Goal: Task Accomplishment & Management: Complete application form

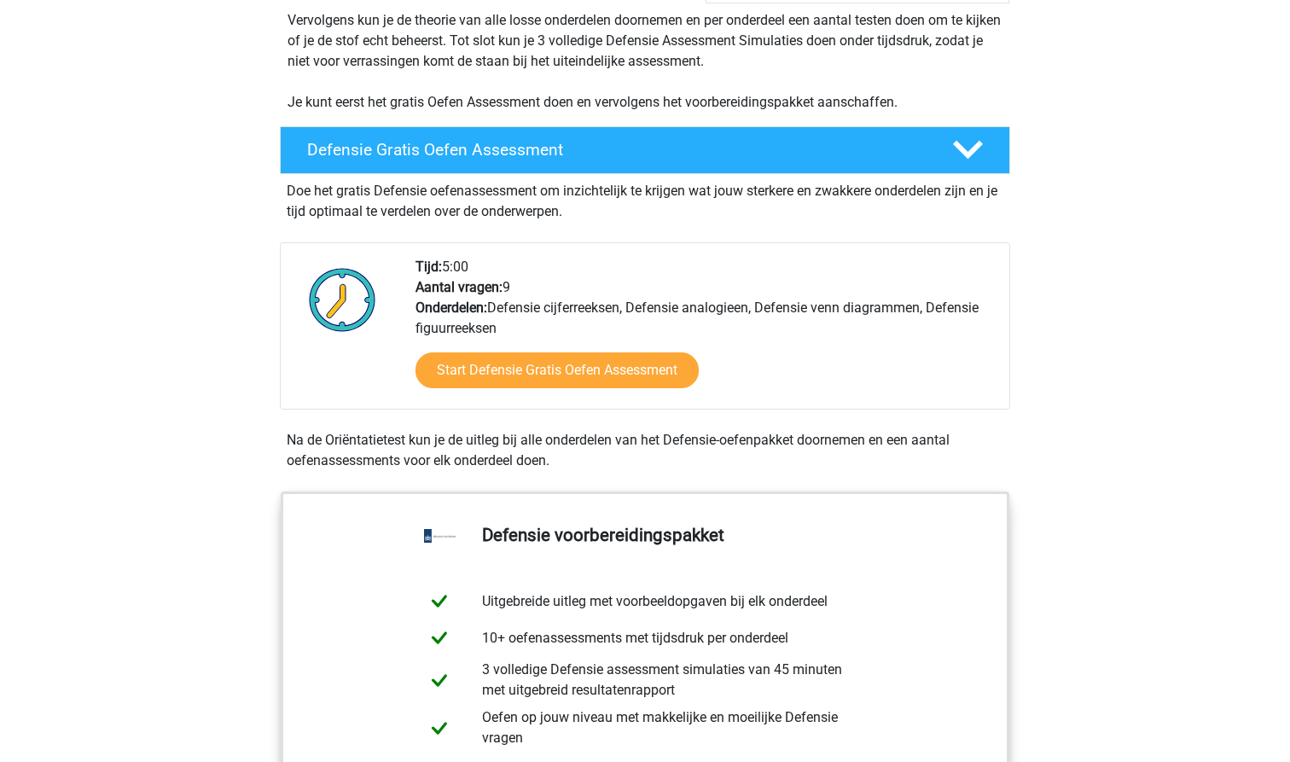
scroll to position [317, 0]
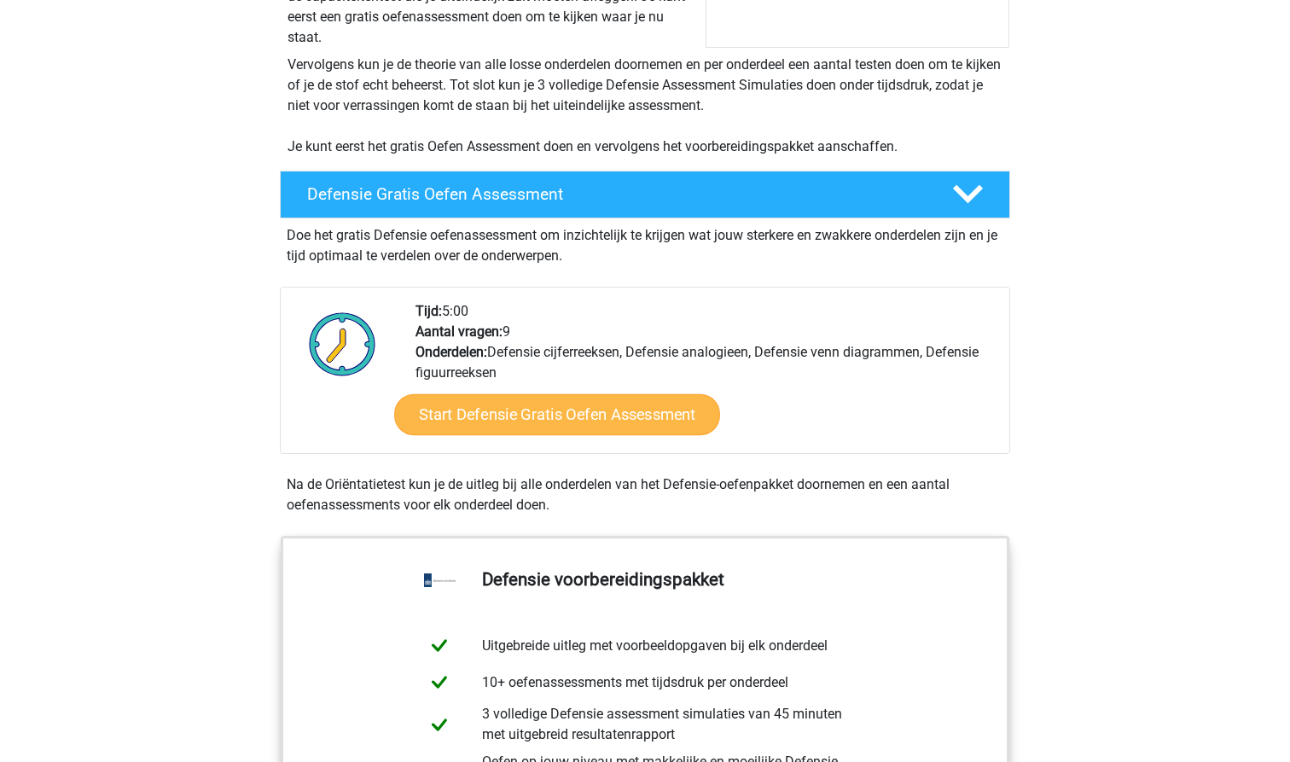
click at [503, 414] on link "Start Defensie Gratis Oefen Assessment" at bounding box center [557, 414] width 326 height 41
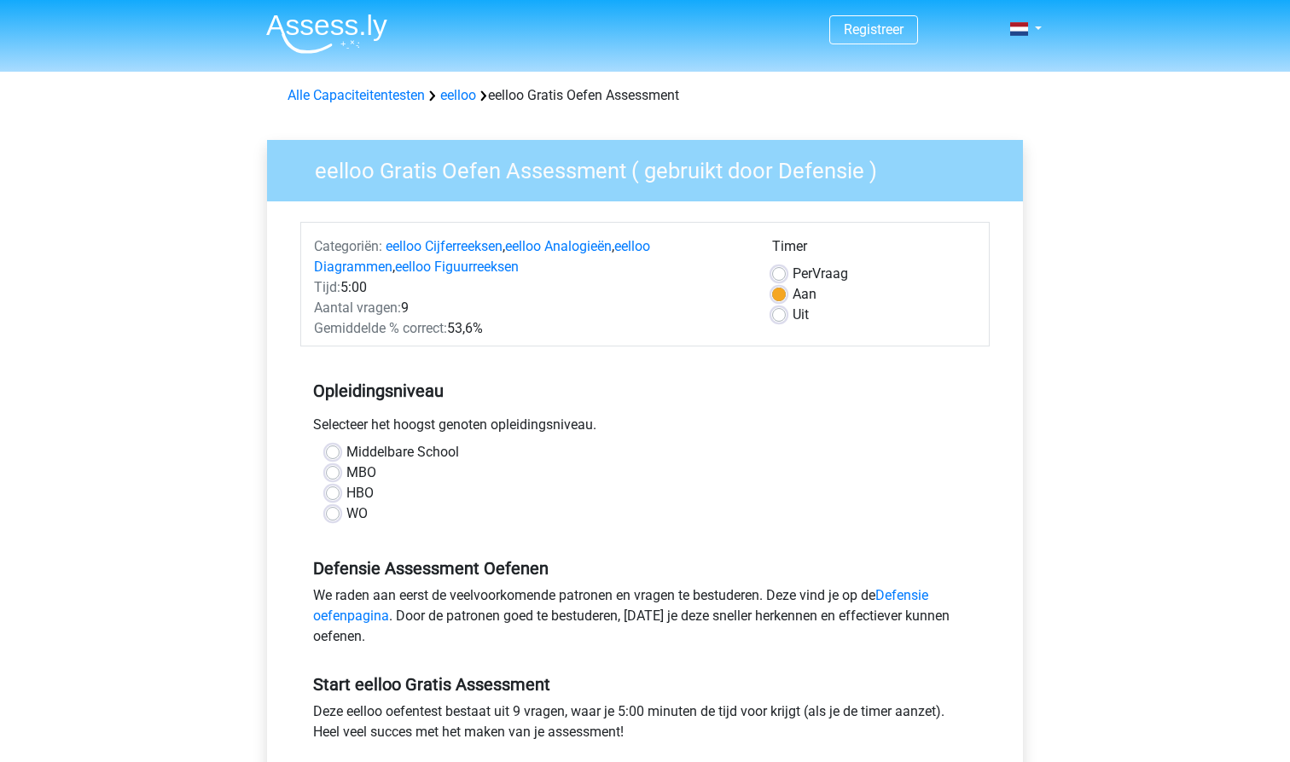
click at [347, 451] on label "Middelbare School" at bounding box center [403, 452] width 113 height 20
click at [332, 451] on input "Middelbare School" at bounding box center [333, 450] width 14 height 17
radio input "true"
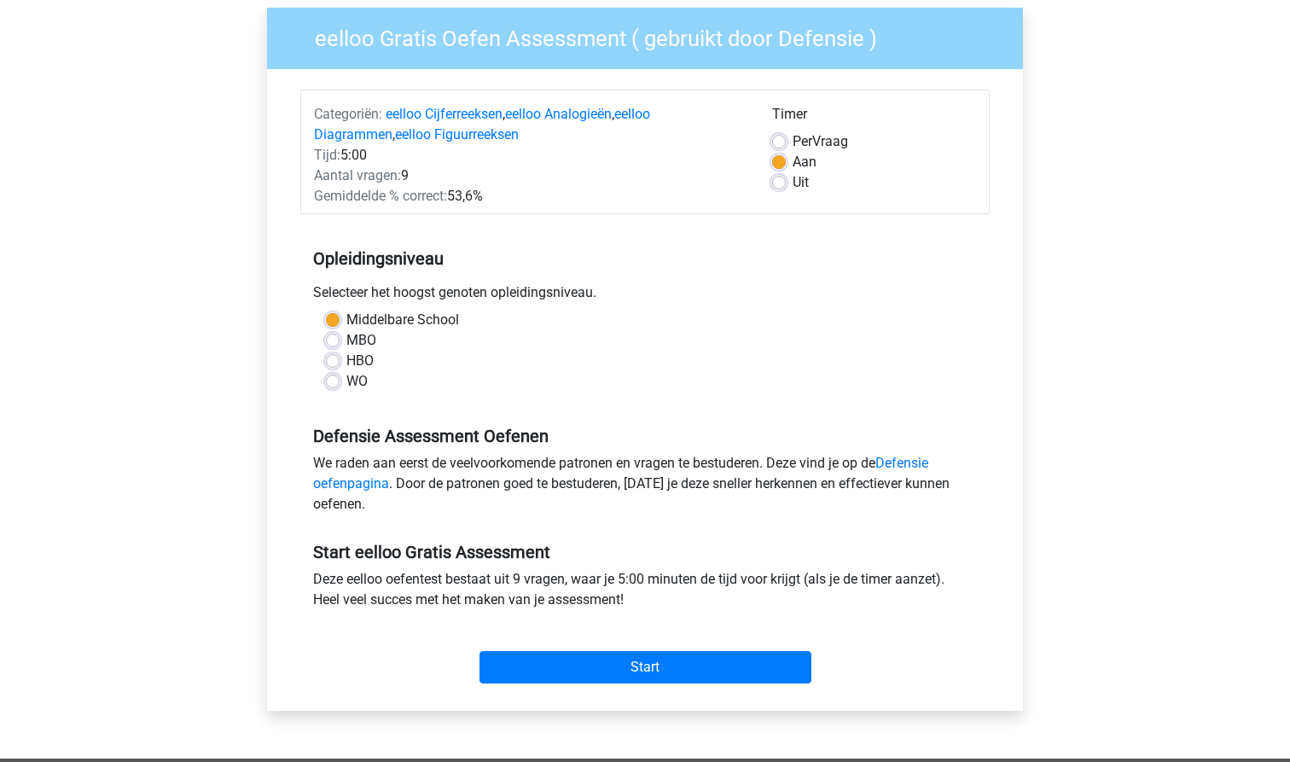
scroll to position [132, 0]
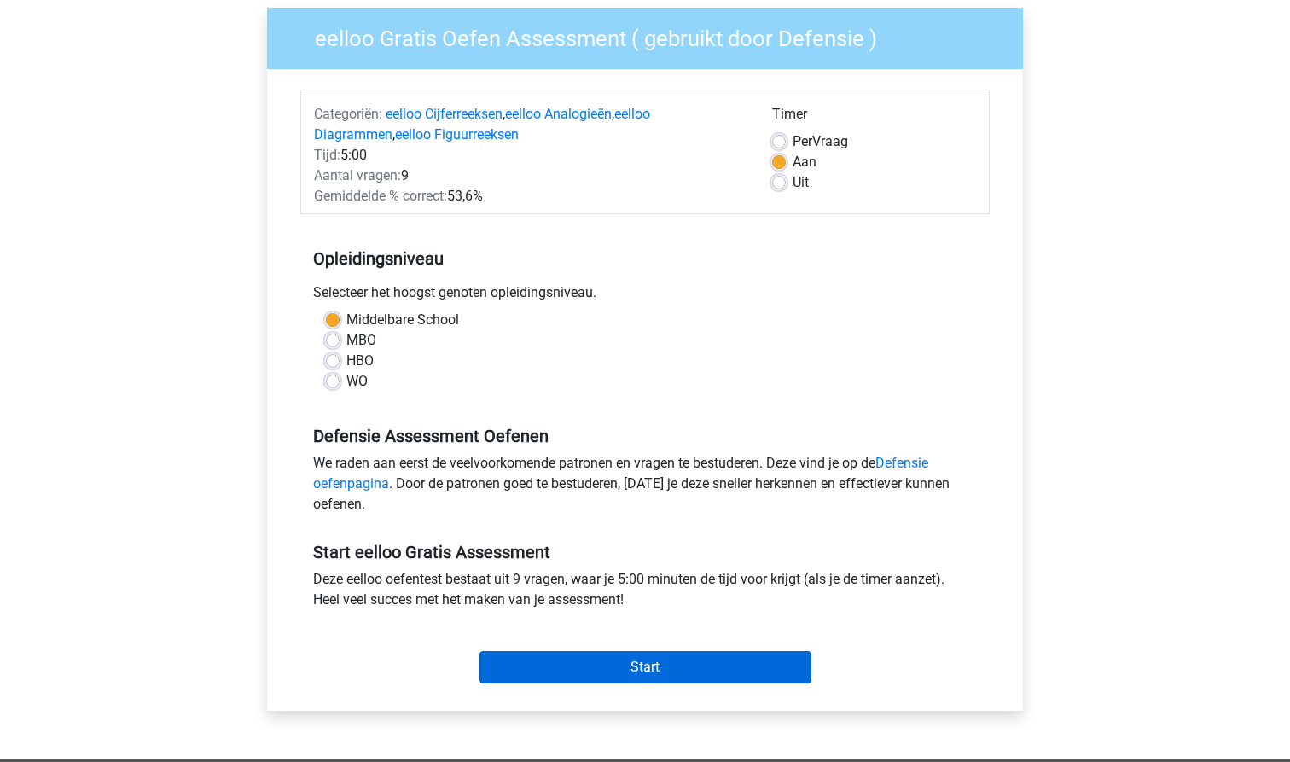
click at [641, 661] on input "Start" at bounding box center [646, 667] width 332 height 32
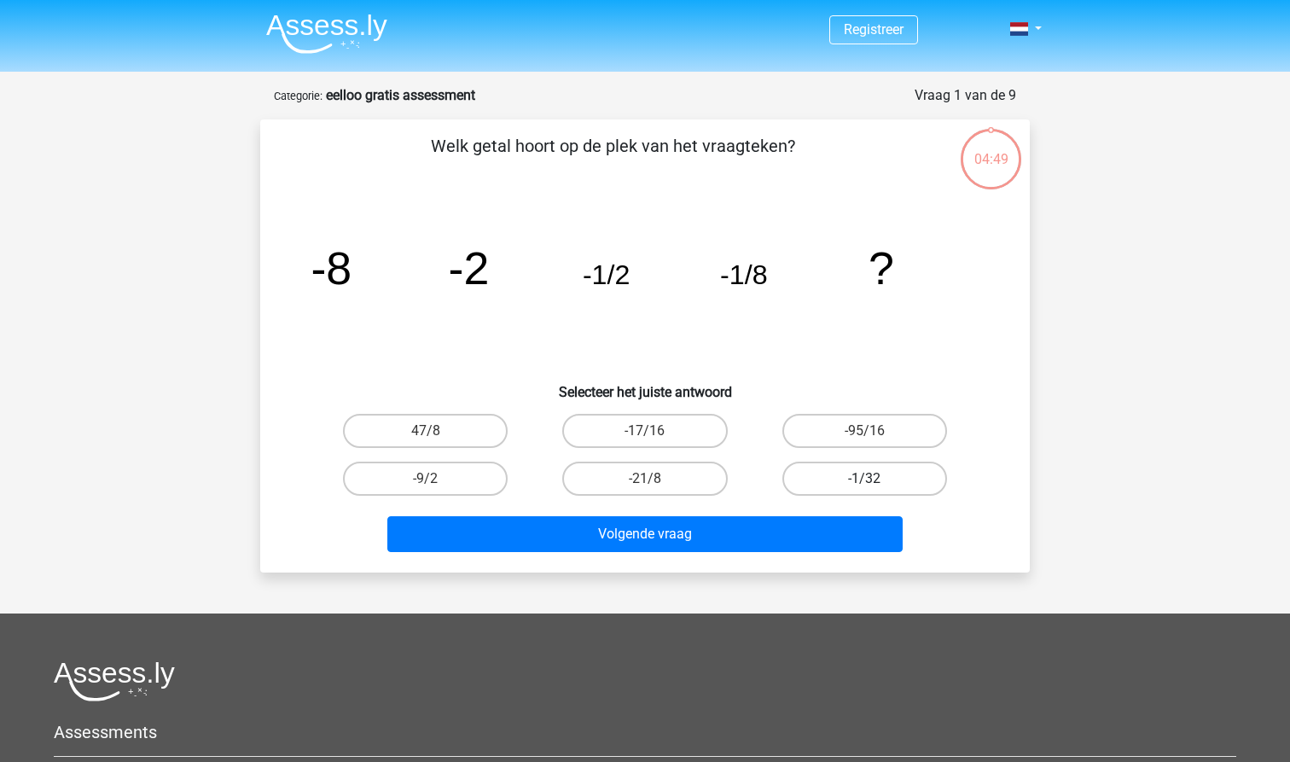
click at [839, 482] on label "-1/32" at bounding box center [865, 479] width 165 height 34
click at [865, 482] on input "-1/32" at bounding box center [870, 484] width 11 height 11
radio input "true"
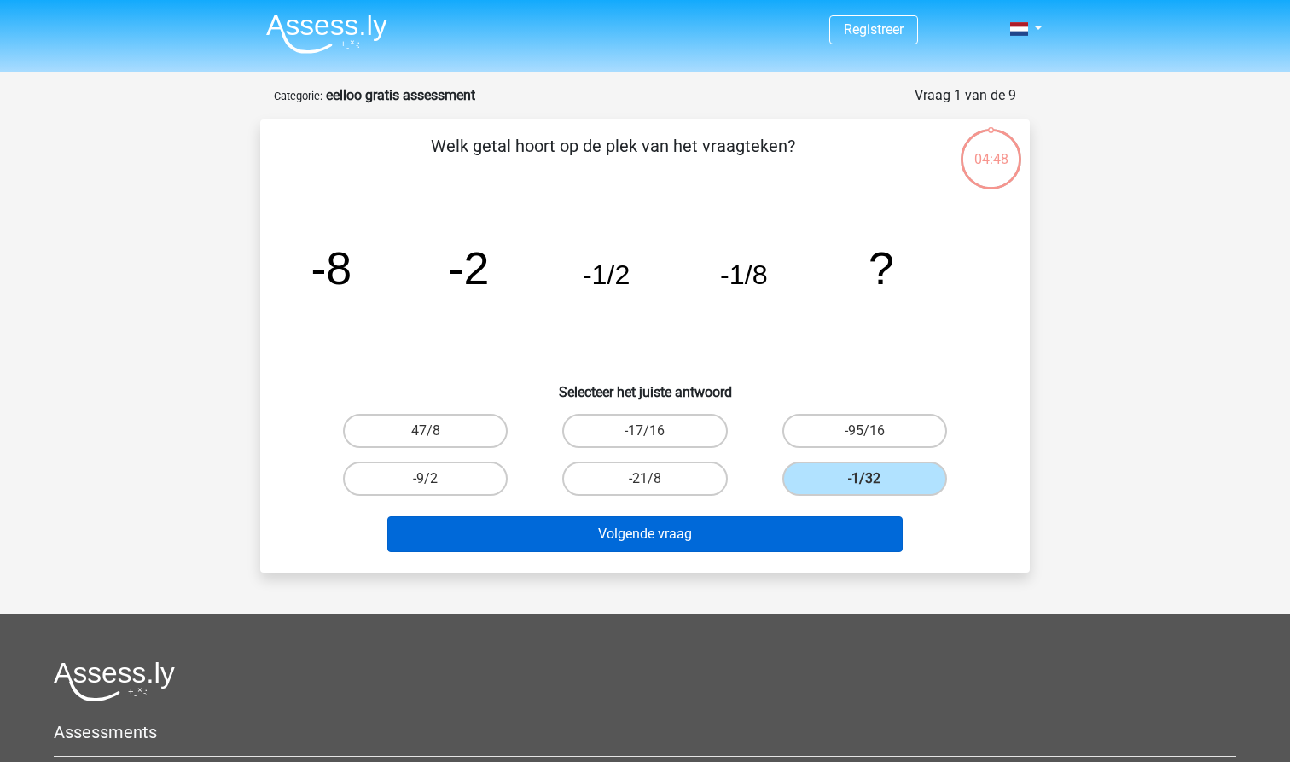
click at [777, 530] on button "Volgende vraag" at bounding box center [645, 534] width 516 height 36
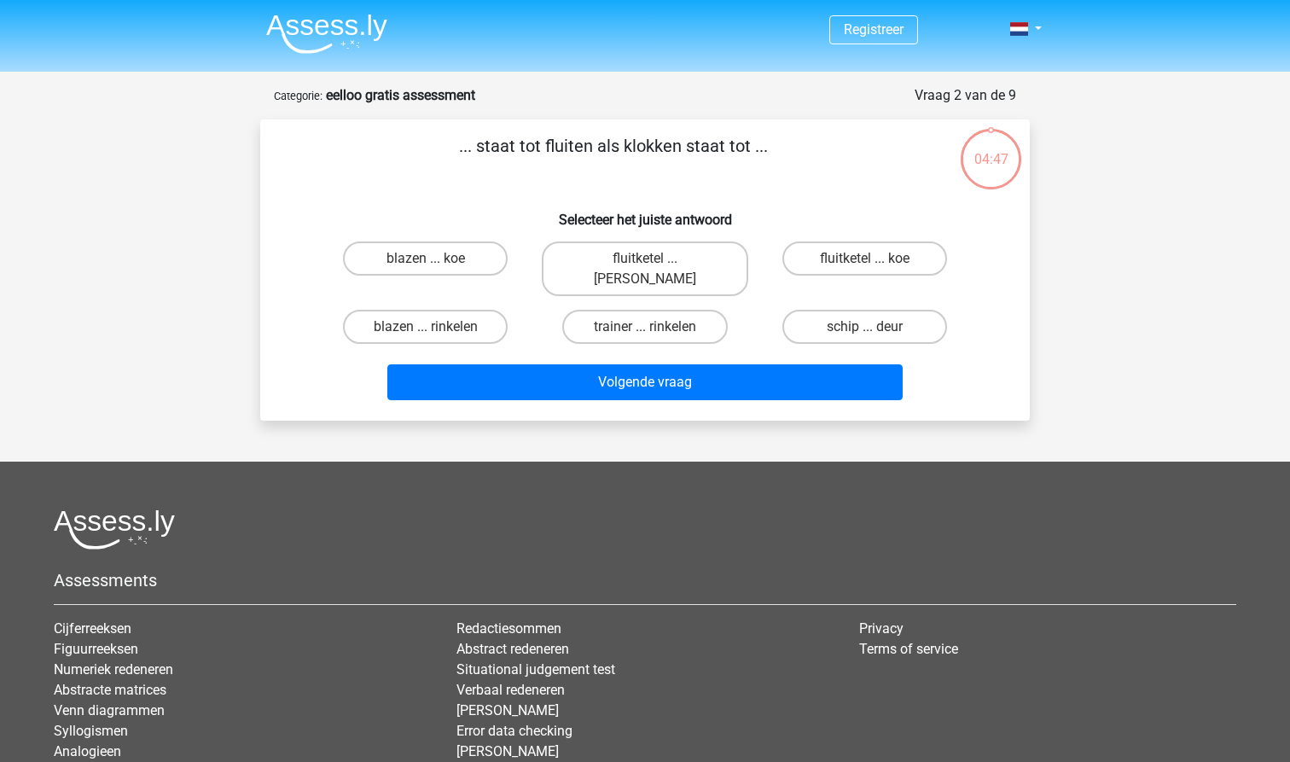
scroll to position [85, 0]
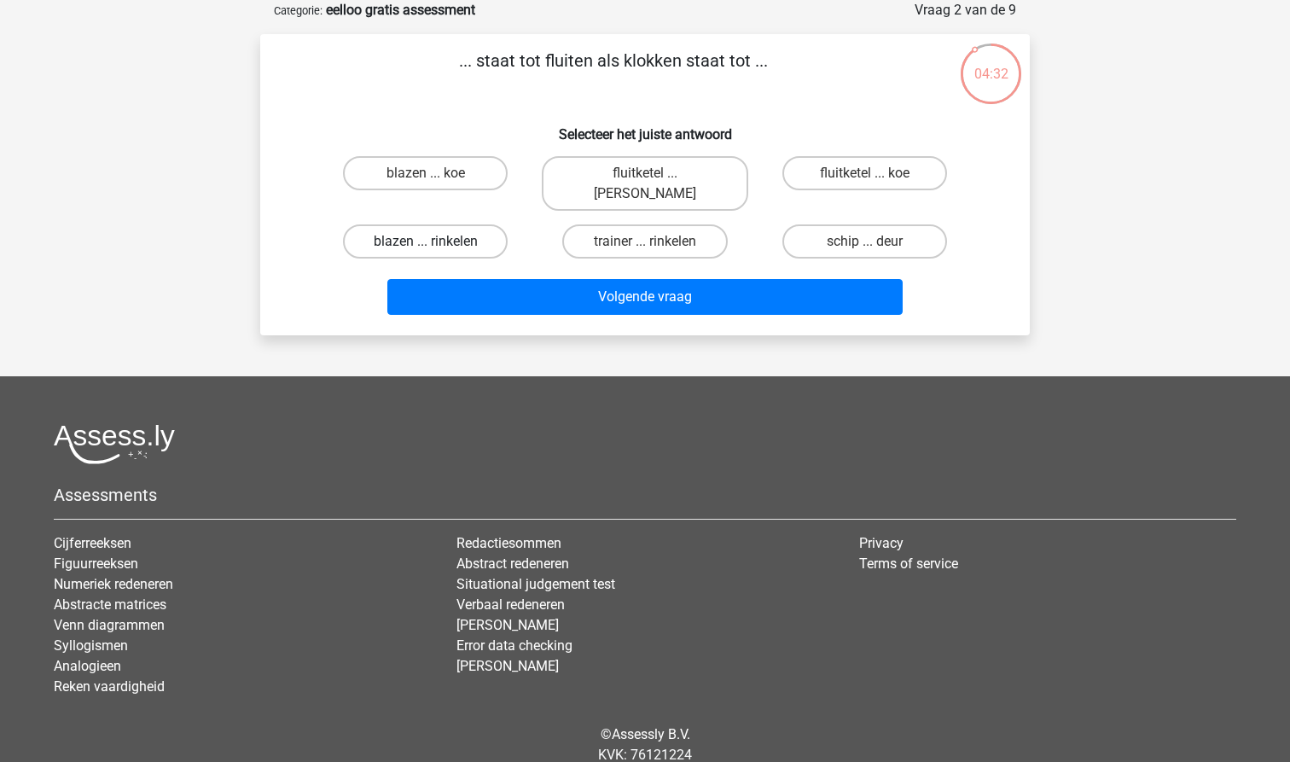
click at [399, 224] on label "blazen ... rinkelen" at bounding box center [425, 241] width 165 height 34
click at [426, 242] on input "blazen ... rinkelen" at bounding box center [431, 247] width 11 height 11
radio input "true"
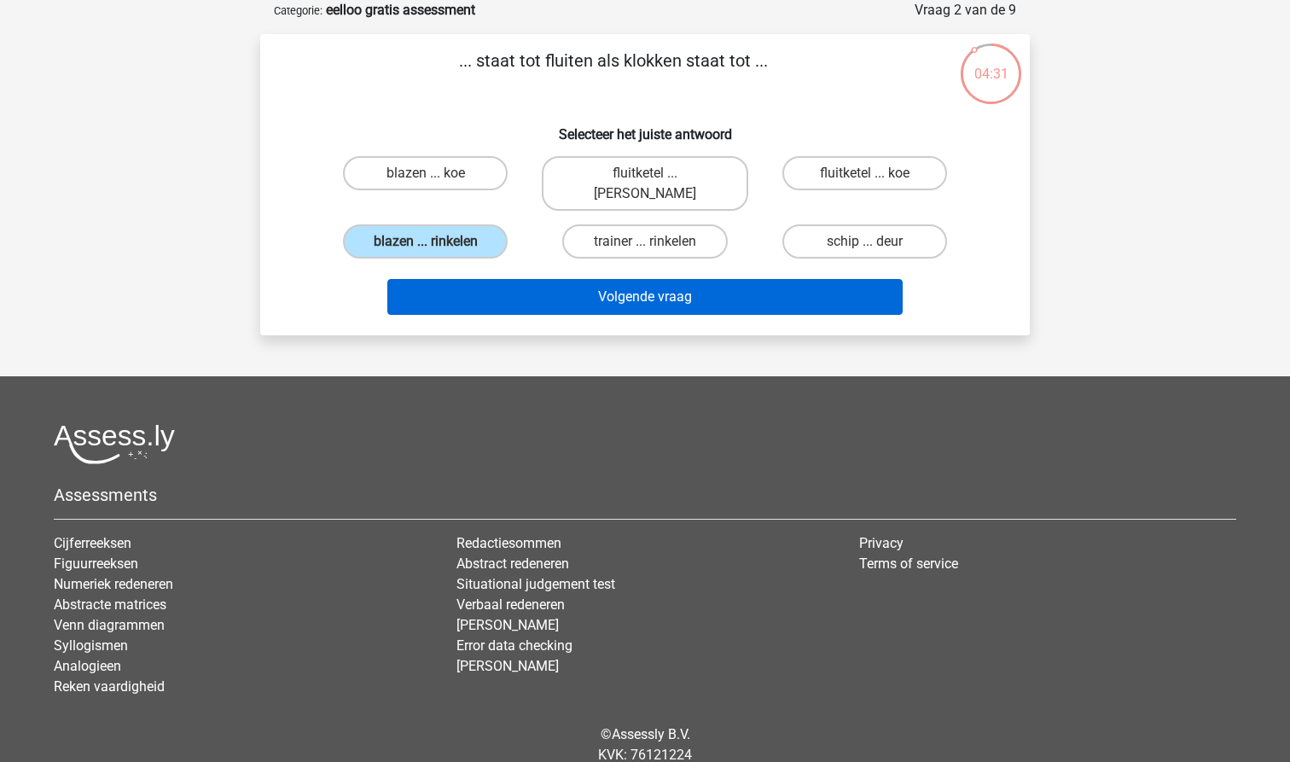
click at [505, 279] on button "Volgende vraag" at bounding box center [645, 297] width 516 height 36
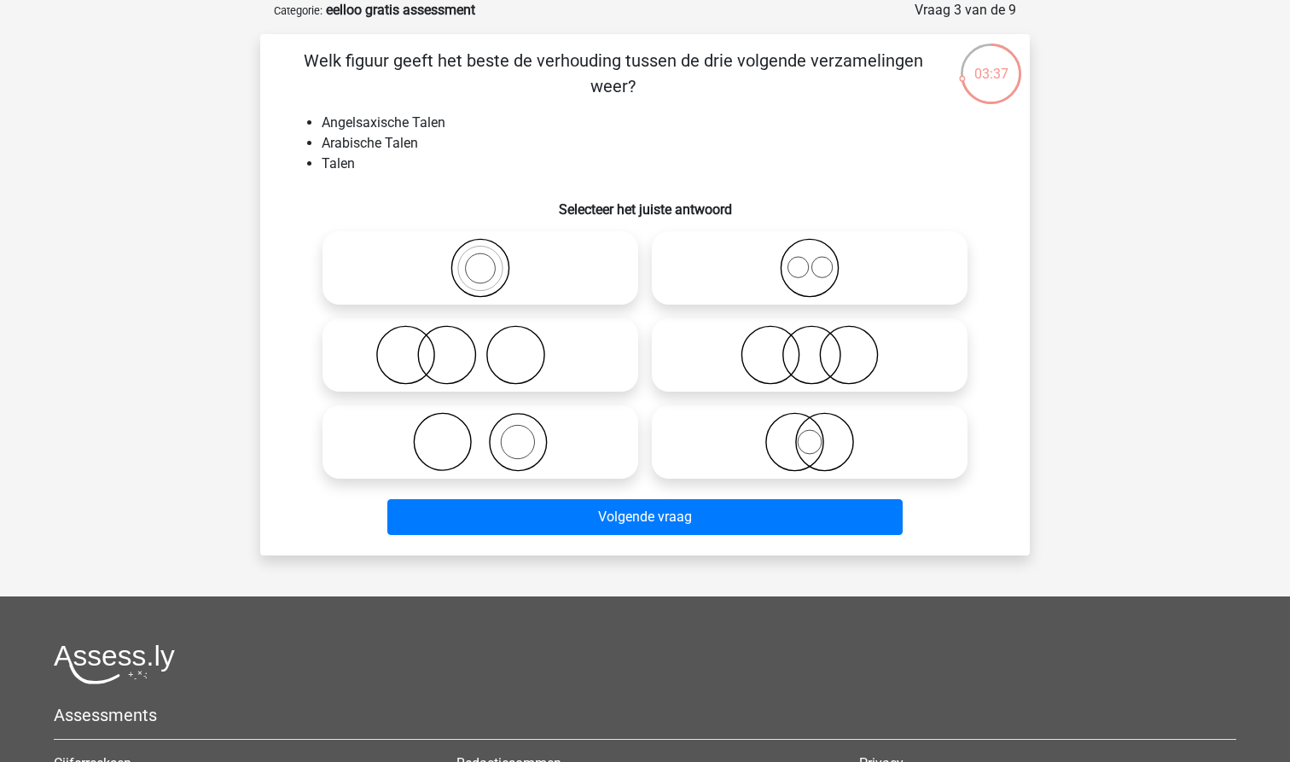
click at [789, 265] on circle at bounding box center [798, 267] width 20 height 20
click at [810, 259] on input "radio" at bounding box center [815, 253] width 11 height 11
radio input "true"
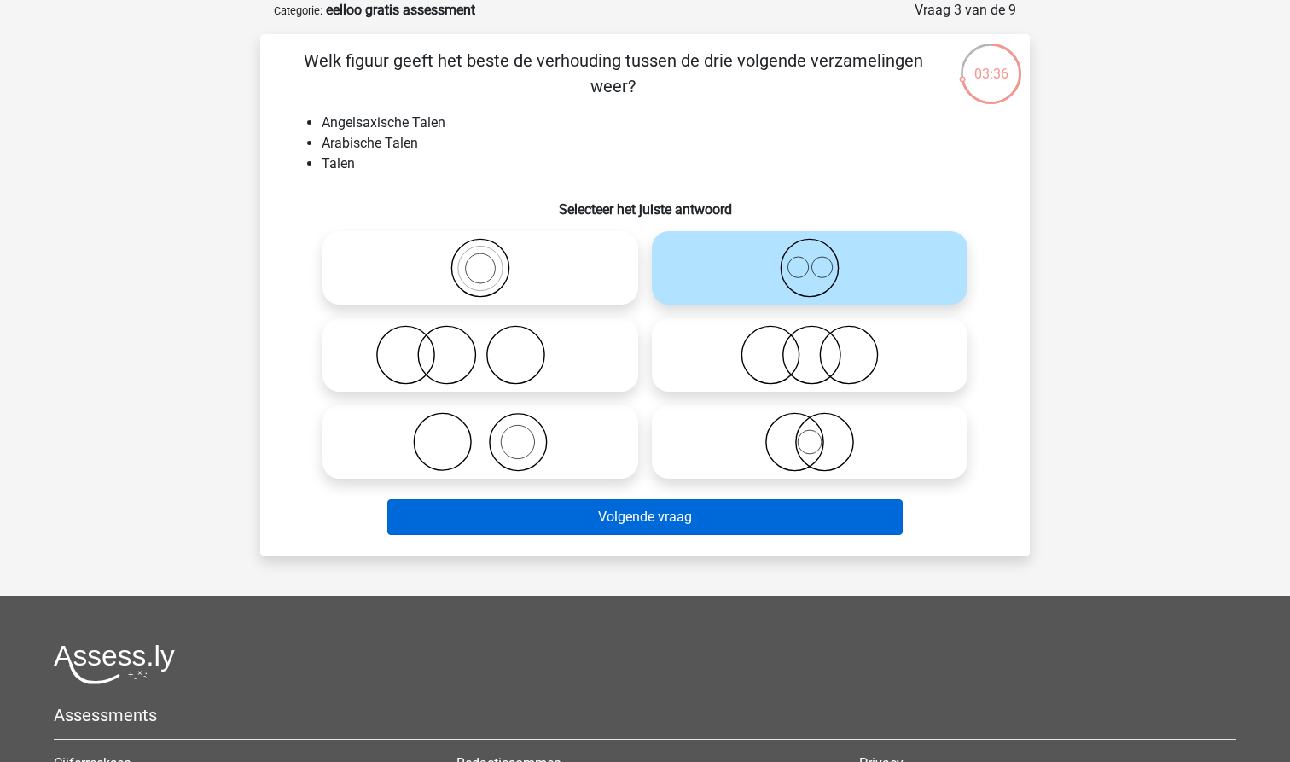
click at [679, 504] on button "Volgende vraag" at bounding box center [645, 517] width 516 height 36
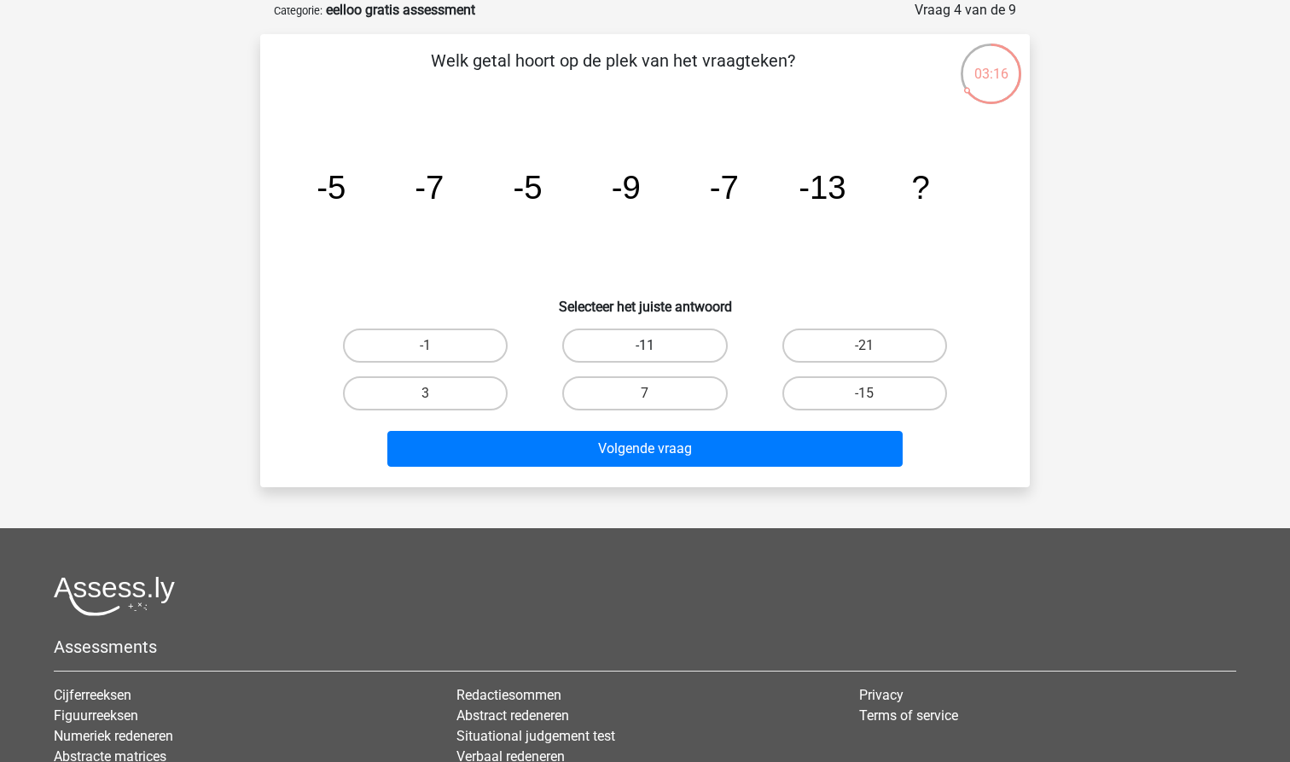
click at [637, 352] on label "-11" at bounding box center [644, 346] width 165 height 34
click at [645, 352] on input "-11" at bounding box center [650, 351] width 11 height 11
radio input "true"
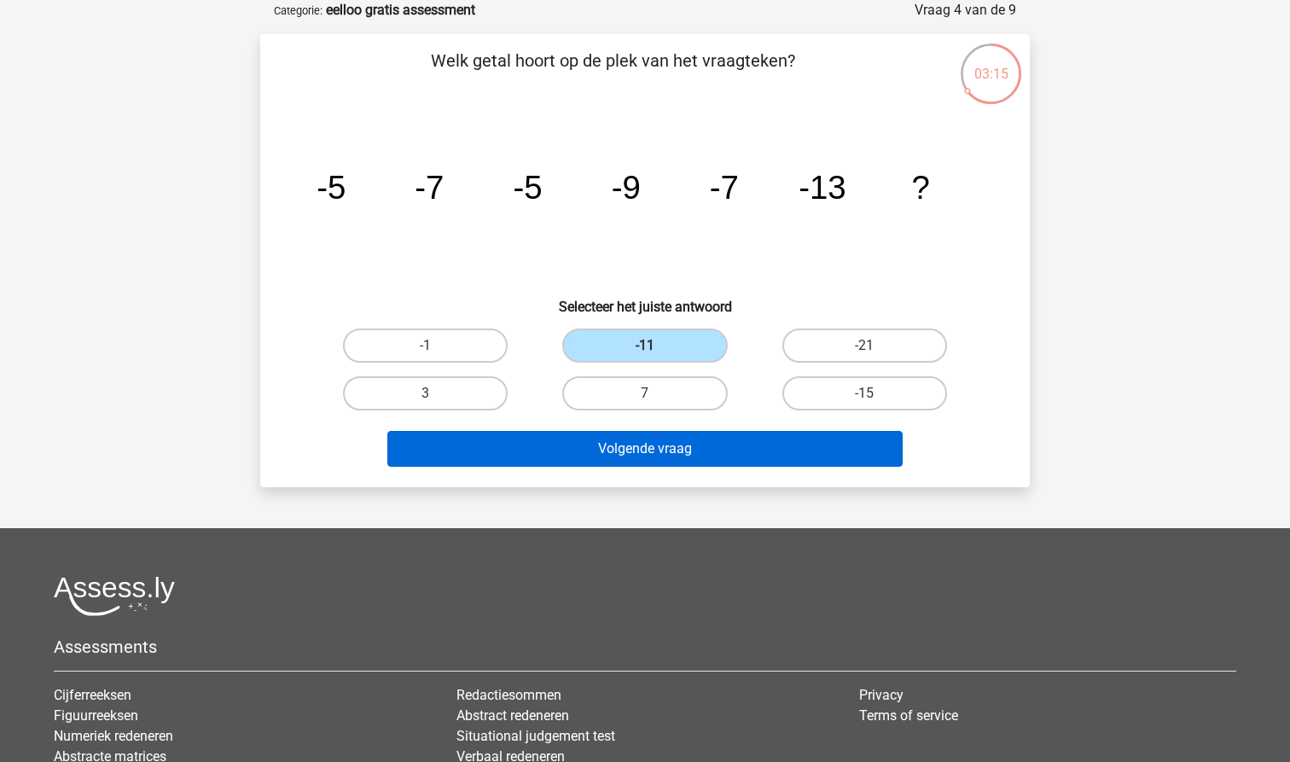
click at [638, 458] on button "Volgende vraag" at bounding box center [645, 449] width 516 height 36
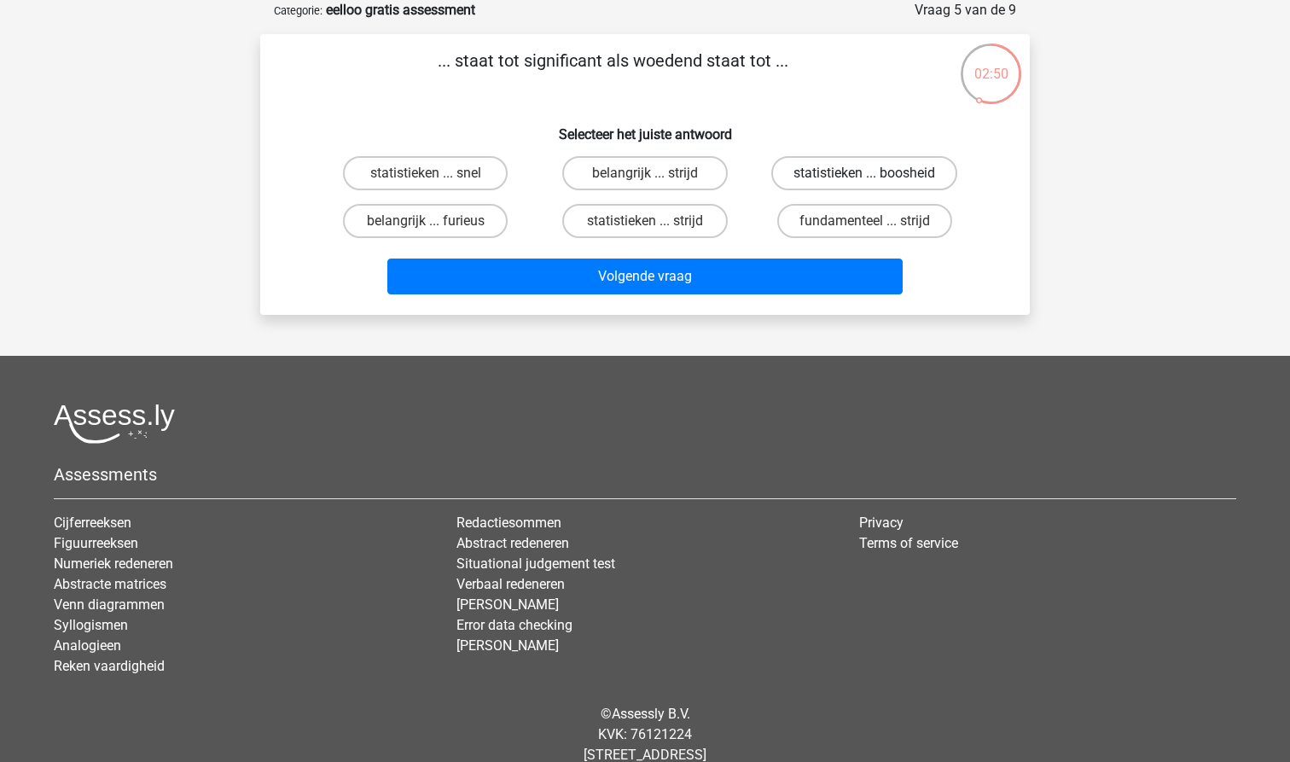
click at [899, 173] on label "statistieken ... boosheid" at bounding box center [865, 173] width 186 height 34
click at [876, 173] on input "statistieken ... boosheid" at bounding box center [870, 178] width 11 height 11
radio input "true"
click at [474, 224] on label "belangrijk ... furieus" at bounding box center [425, 221] width 165 height 34
click at [437, 224] on input "belangrijk ... furieus" at bounding box center [431, 226] width 11 height 11
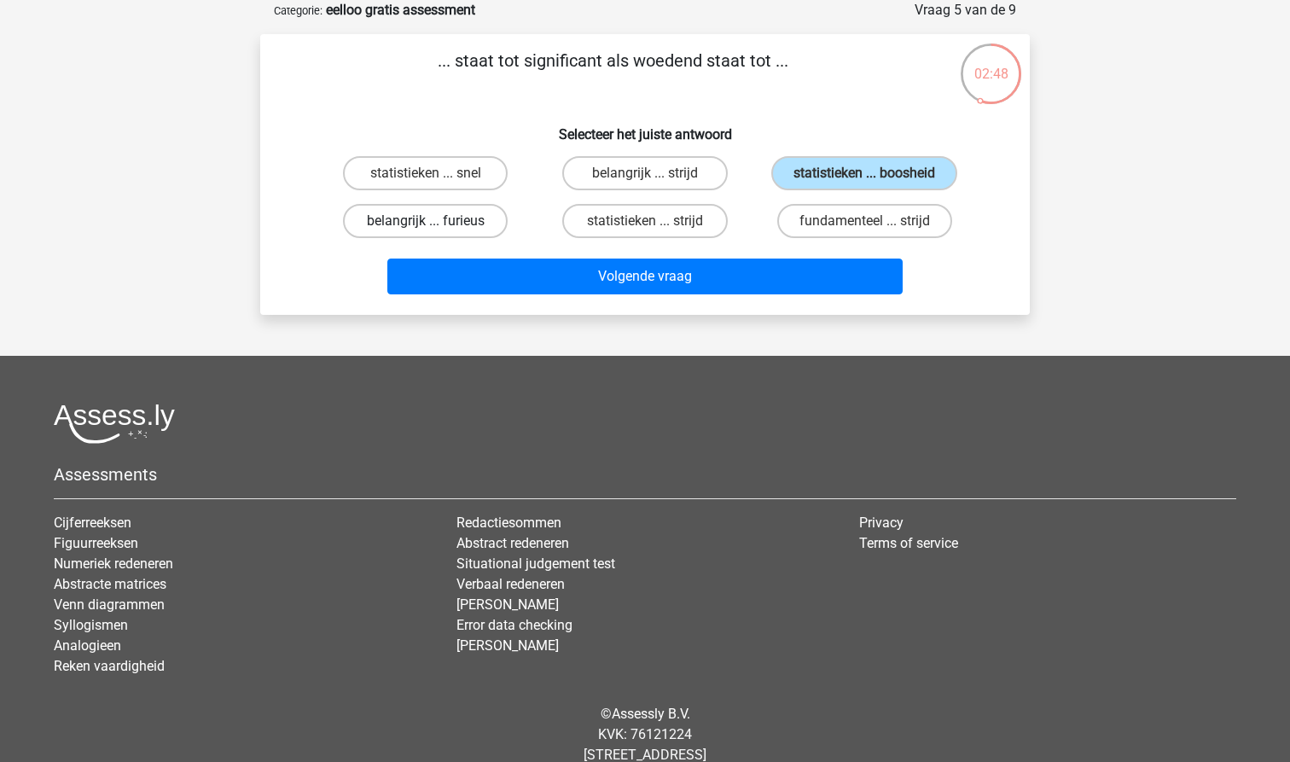
radio input "true"
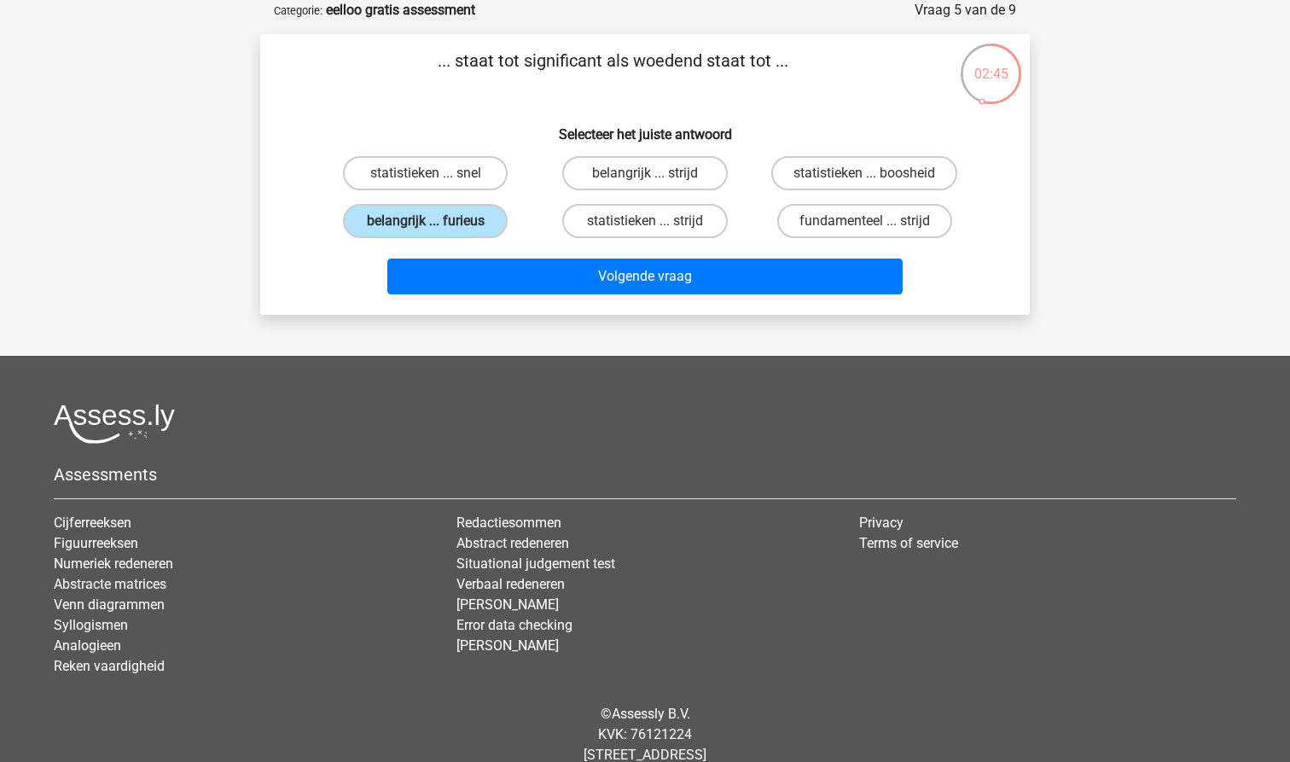
click at [960, 172] on div "statistieken ... boosheid" at bounding box center [865, 173] width 206 height 34
click at [935, 171] on label "statistieken ... boosheid" at bounding box center [865, 173] width 186 height 34
click at [876, 173] on input "statistieken ... boosheid" at bounding box center [870, 178] width 11 height 11
radio input "true"
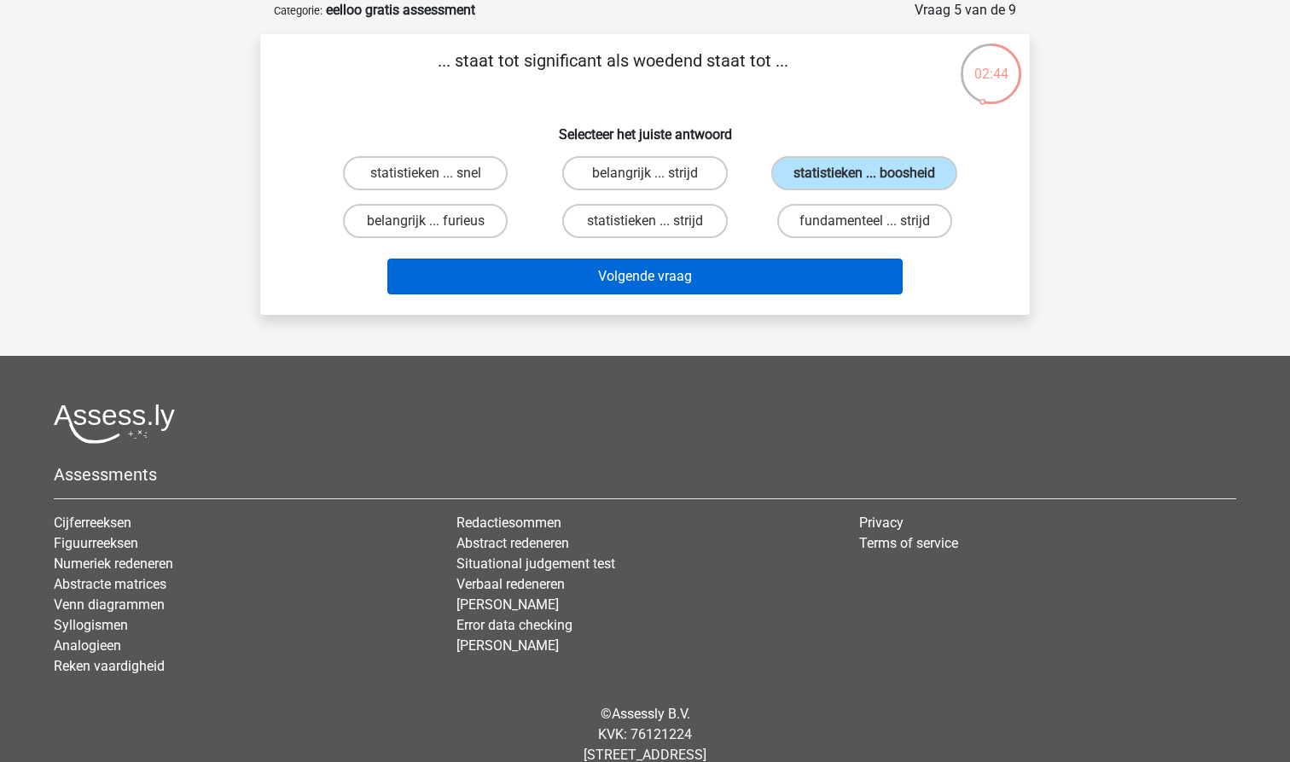
click at [672, 274] on button "Volgende vraag" at bounding box center [645, 277] width 516 height 36
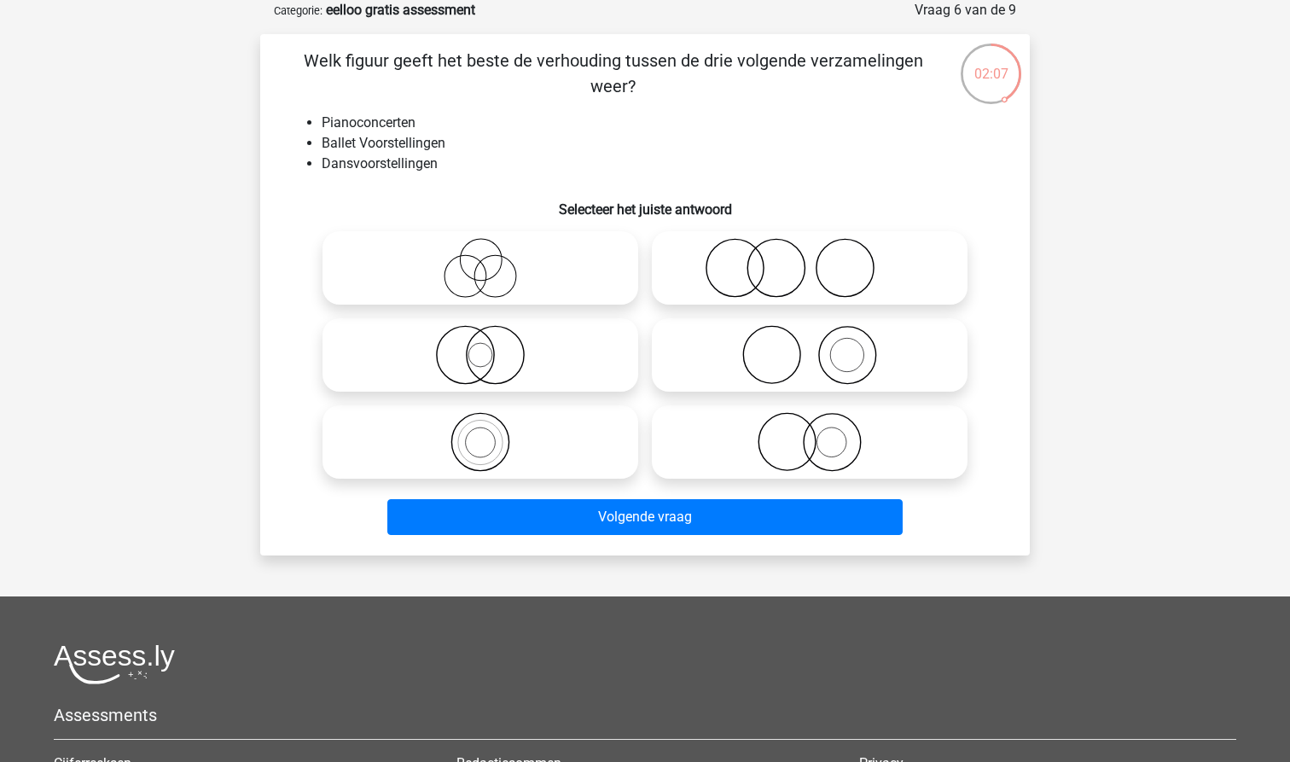
click at [768, 352] on icon at bounding box center [810, 355] width 302 height 60
click at [810, 347] on input "radio" at bounding box center [815, 340] width 11 height 11
radio input "true"
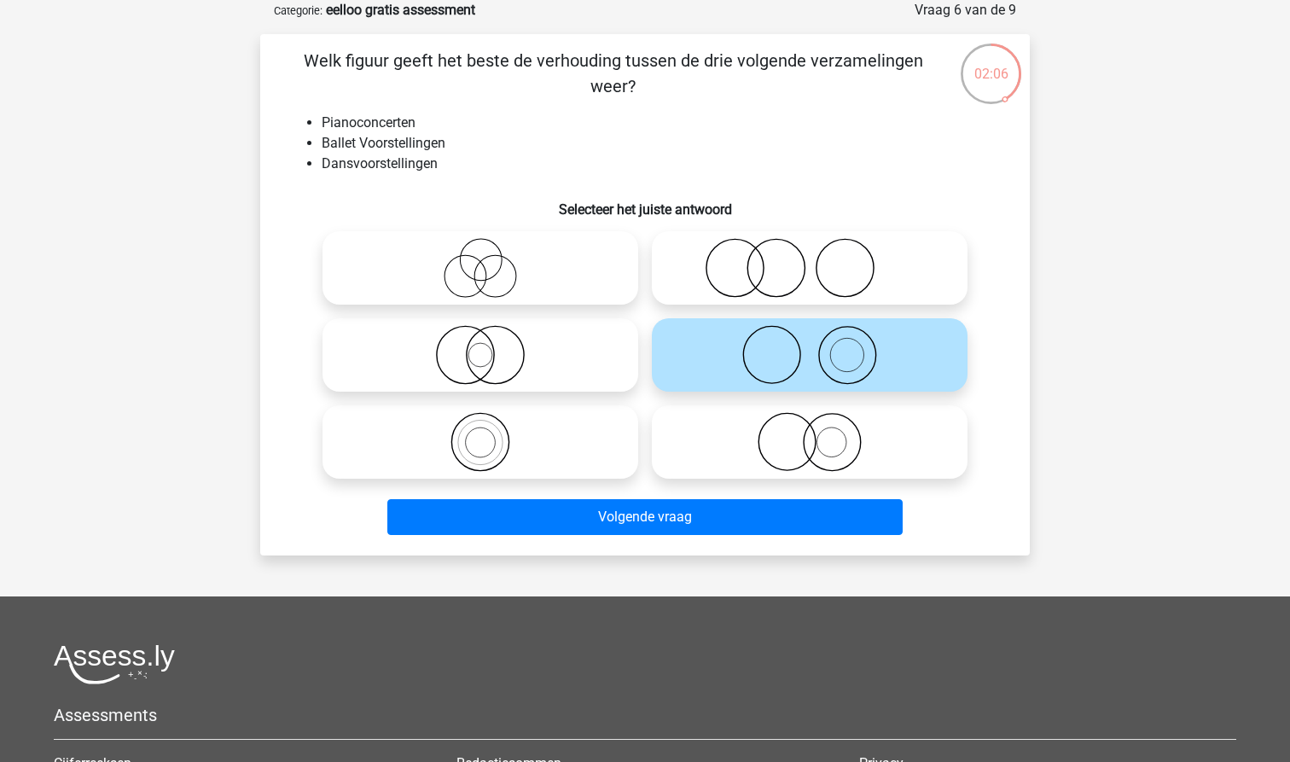
click at [772, 265] on icon at bounding box center [810, 268] width 302 height 60
click at [810, 259] on input "radio" at bounding box center [815, 253] width 11 height 11
radio input "true"
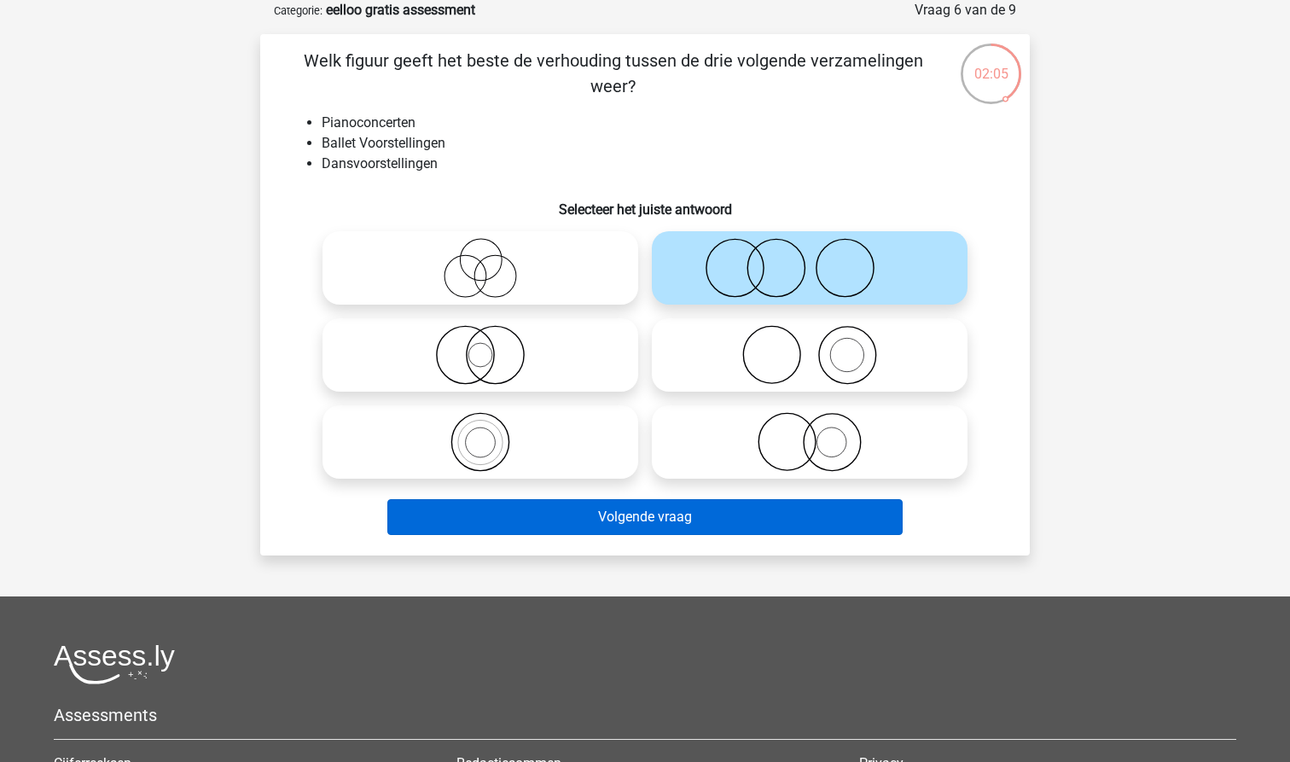
click at [644, 507] on button "Volgende vraag" at bounding box center [645, 517] width 516 height 36
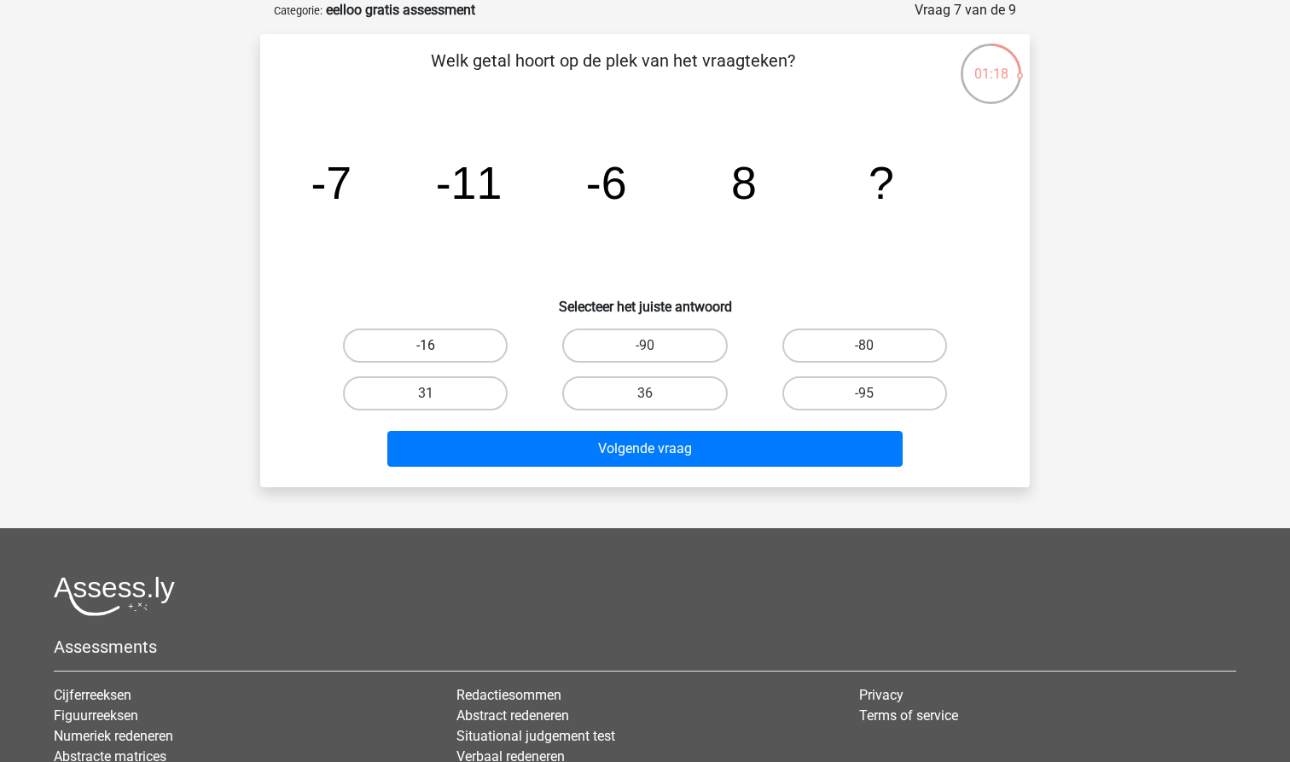
click at [440, 335] on label "-16" at bounding box center [425, 346] width 165 height 34
click at [437, 346] on input "-16" at bounding box center [431, 351] width 11 height 11
radio input "true"
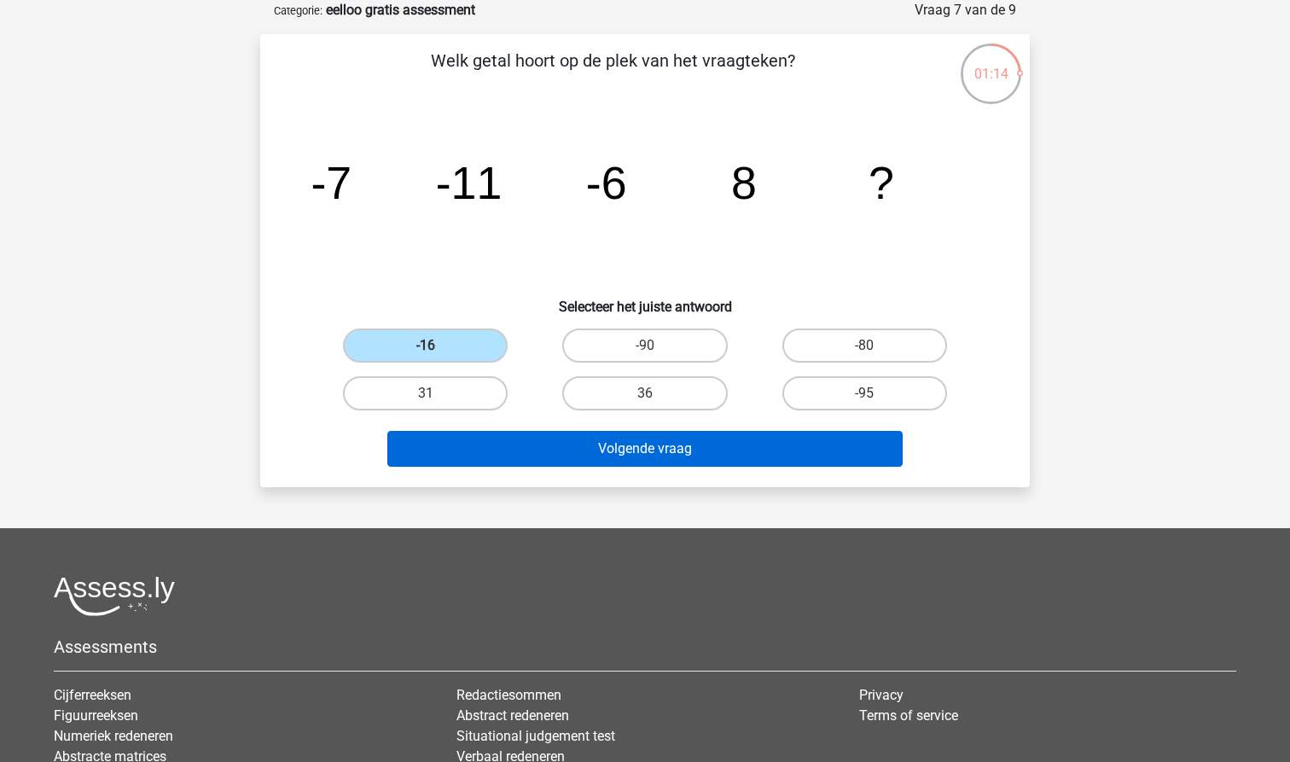
click at [588, 465] on button "Volgende vraag" at bounding box center [645, 449] width 516 height 36
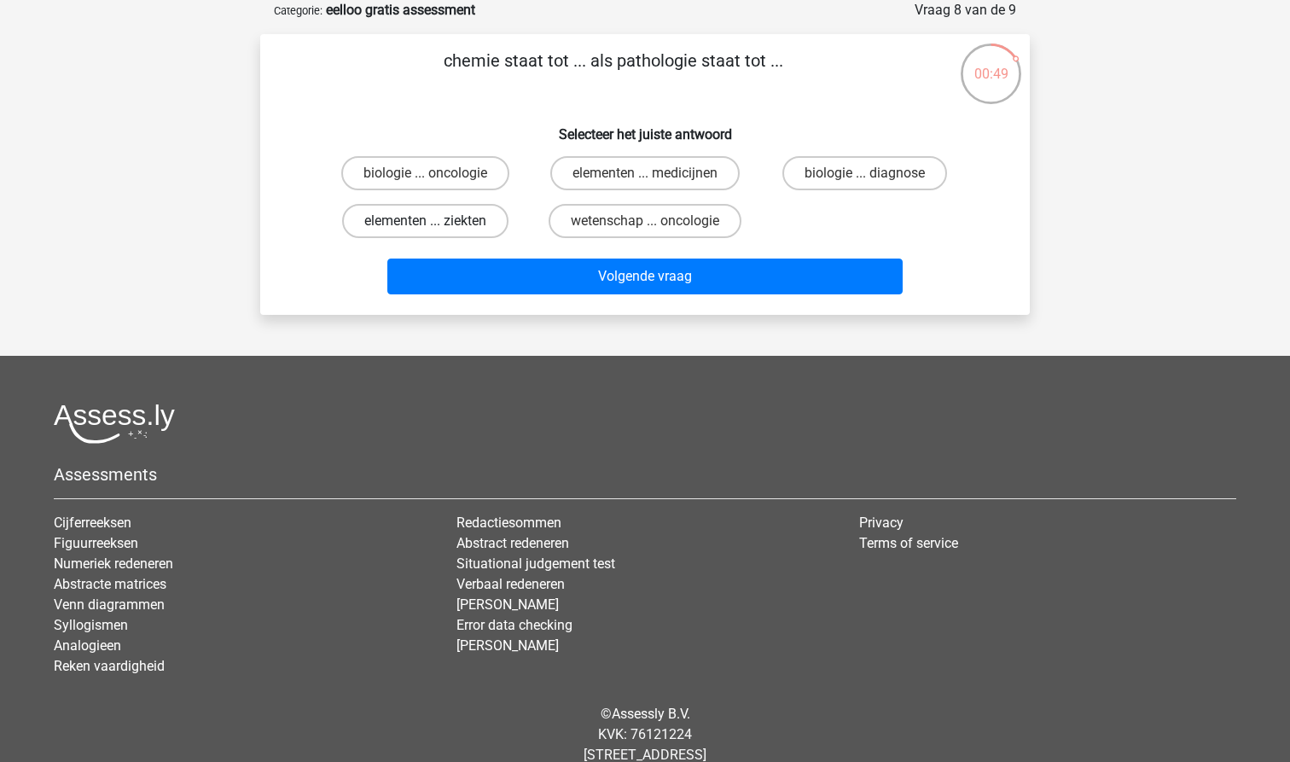
click at [427, 218] on label "elementen ... ziekten" at bounding box center [425, 221] width 166 height 34
click at [427, 221] on input "elementen ... ziekten" at bounding box center [431, 226] width 11 height 11
radio input "true"
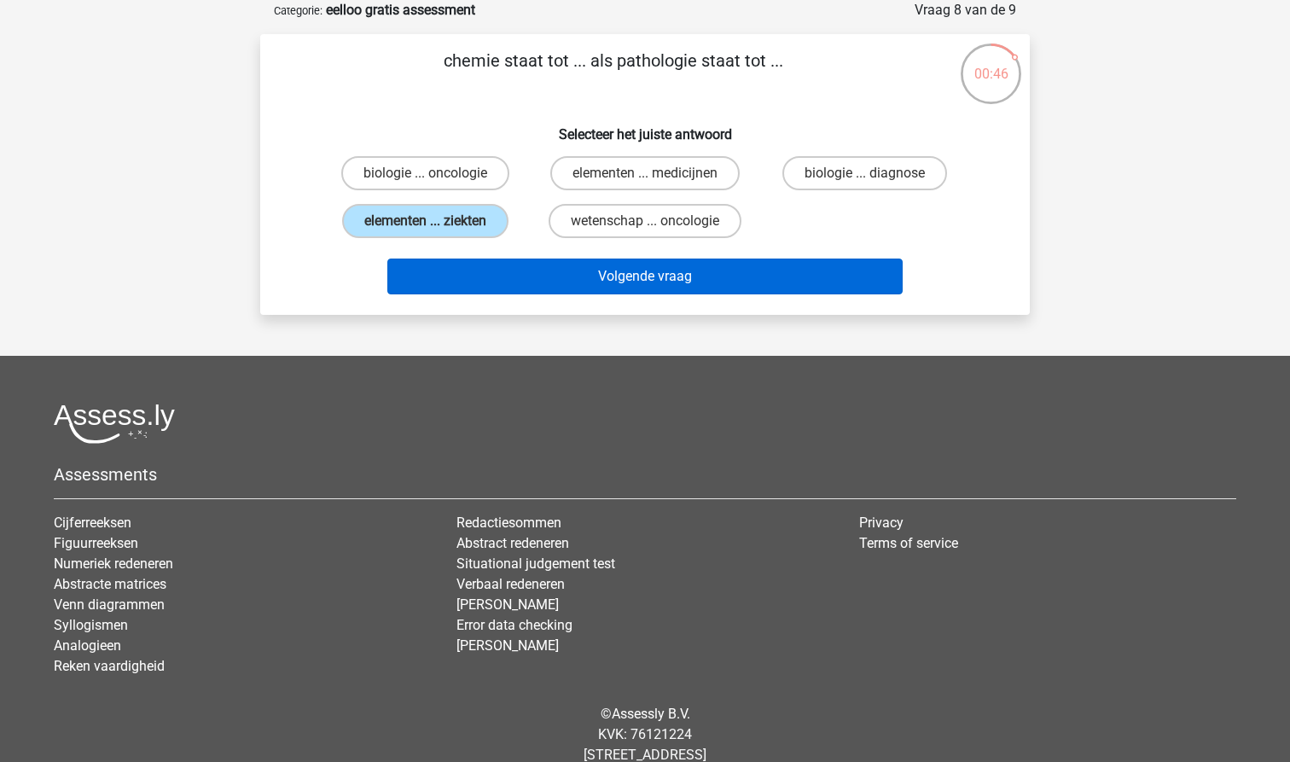
click at [552, 283] on button "Volgende vraag" at bounding box center [645, 277] width 516 height 36
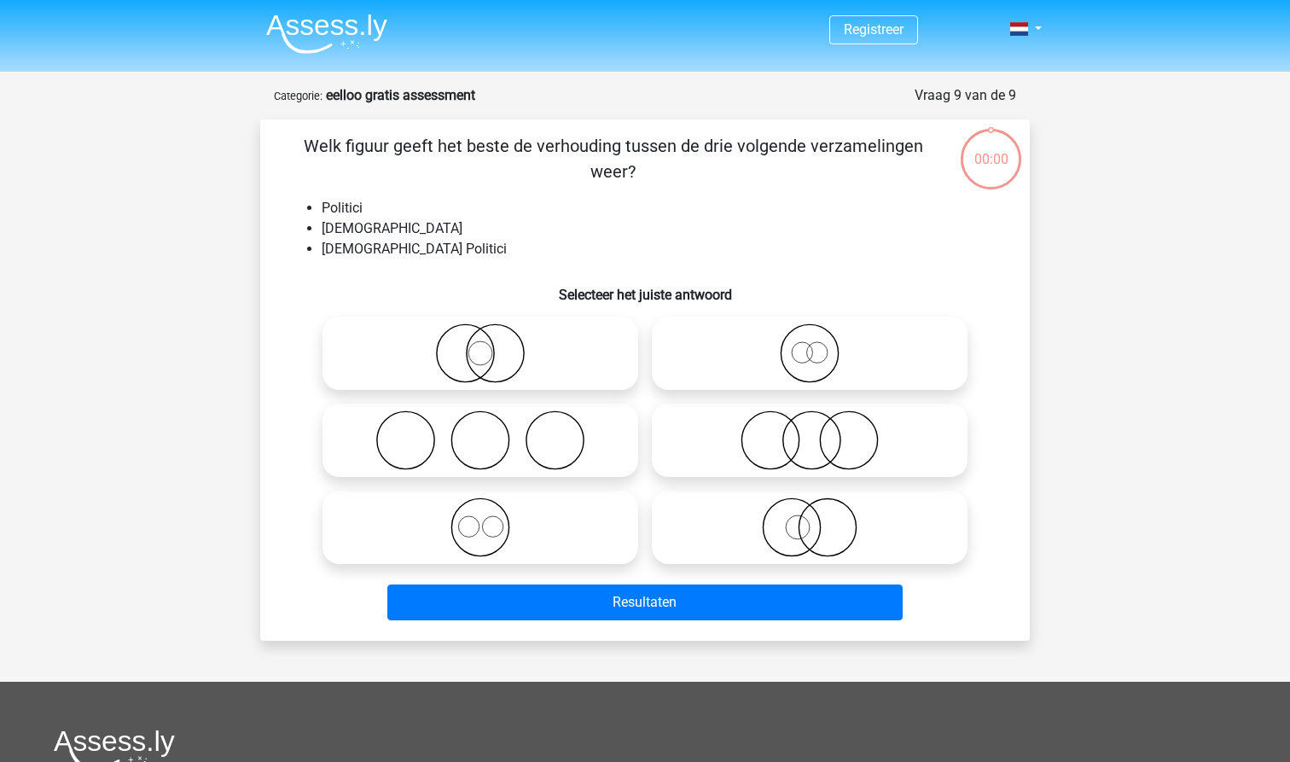
scroll to position [85, 0]
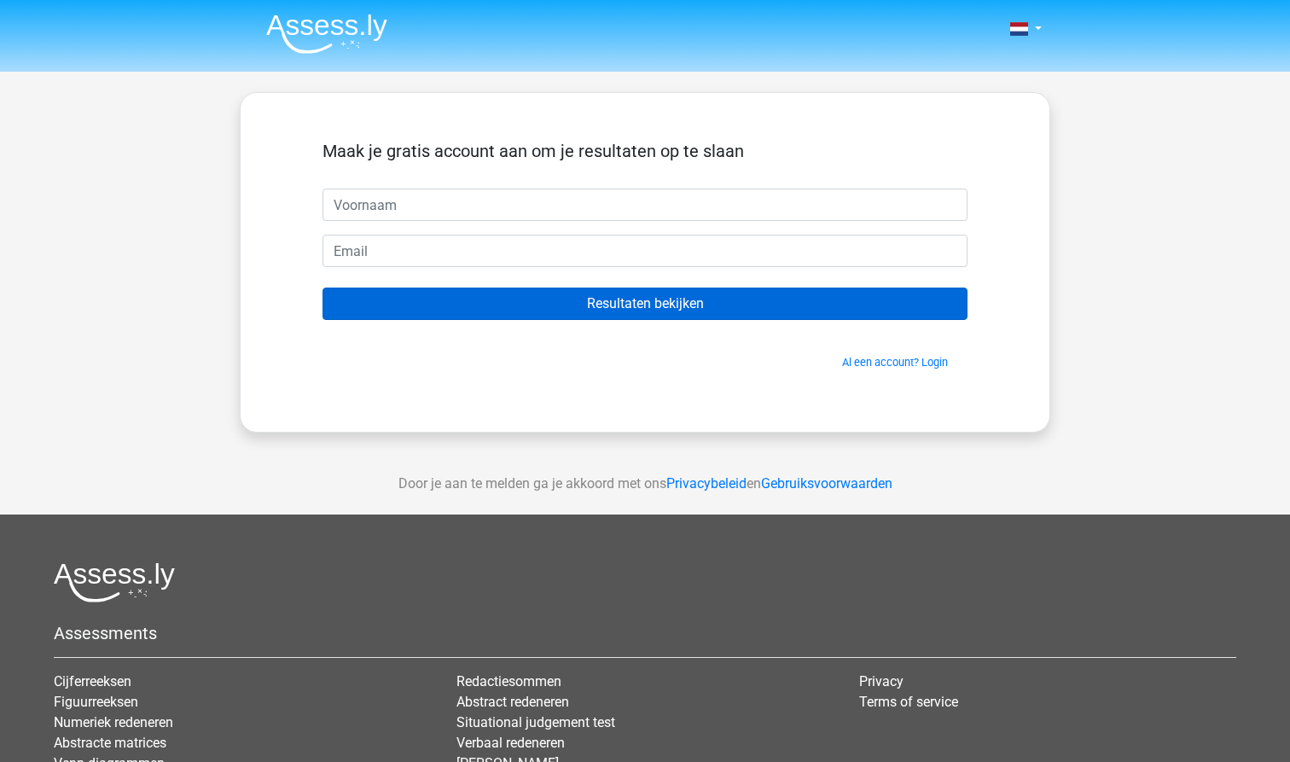
click at [618, 312] on input "Resultaten bekijken" at bounding box center [645, 304] width 645 height 32
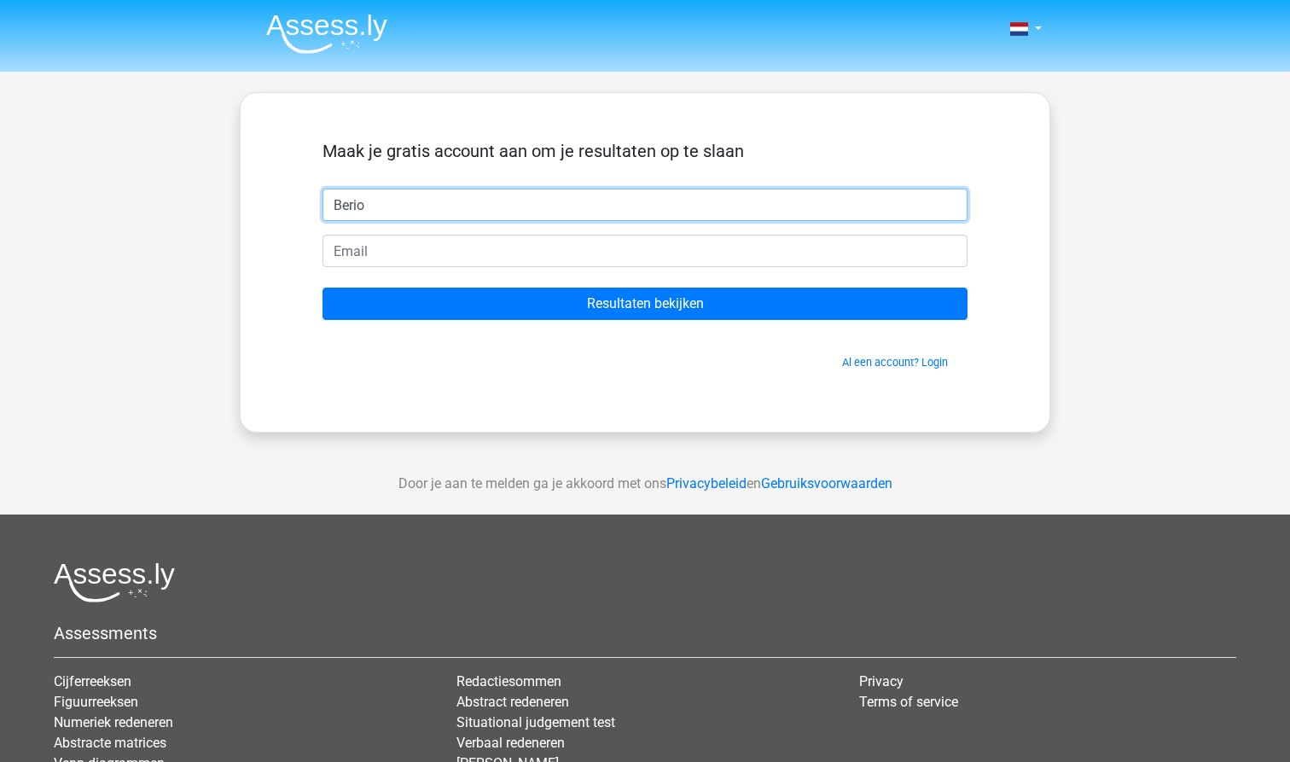
type input "Berio"
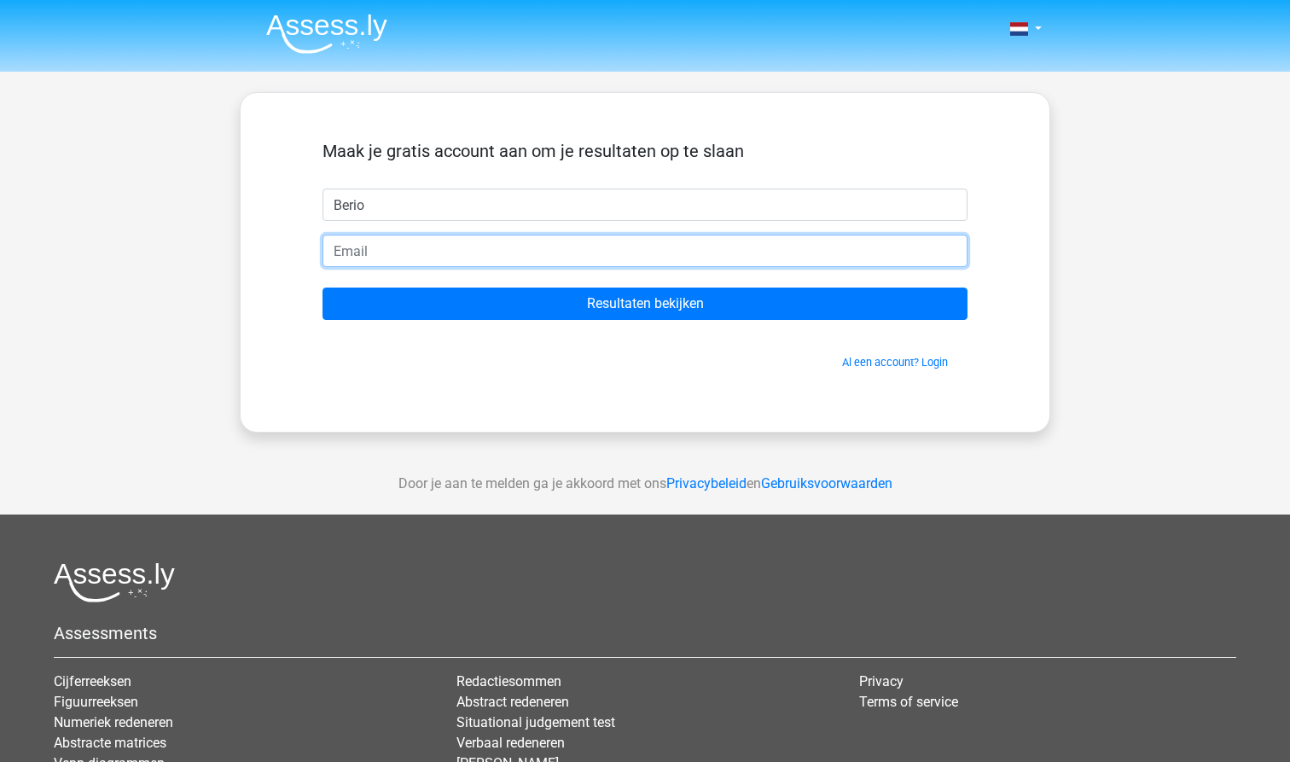
type input "[PERSON_NAME][EMAIL_ADDRESS][DOMAIN_NAME]"
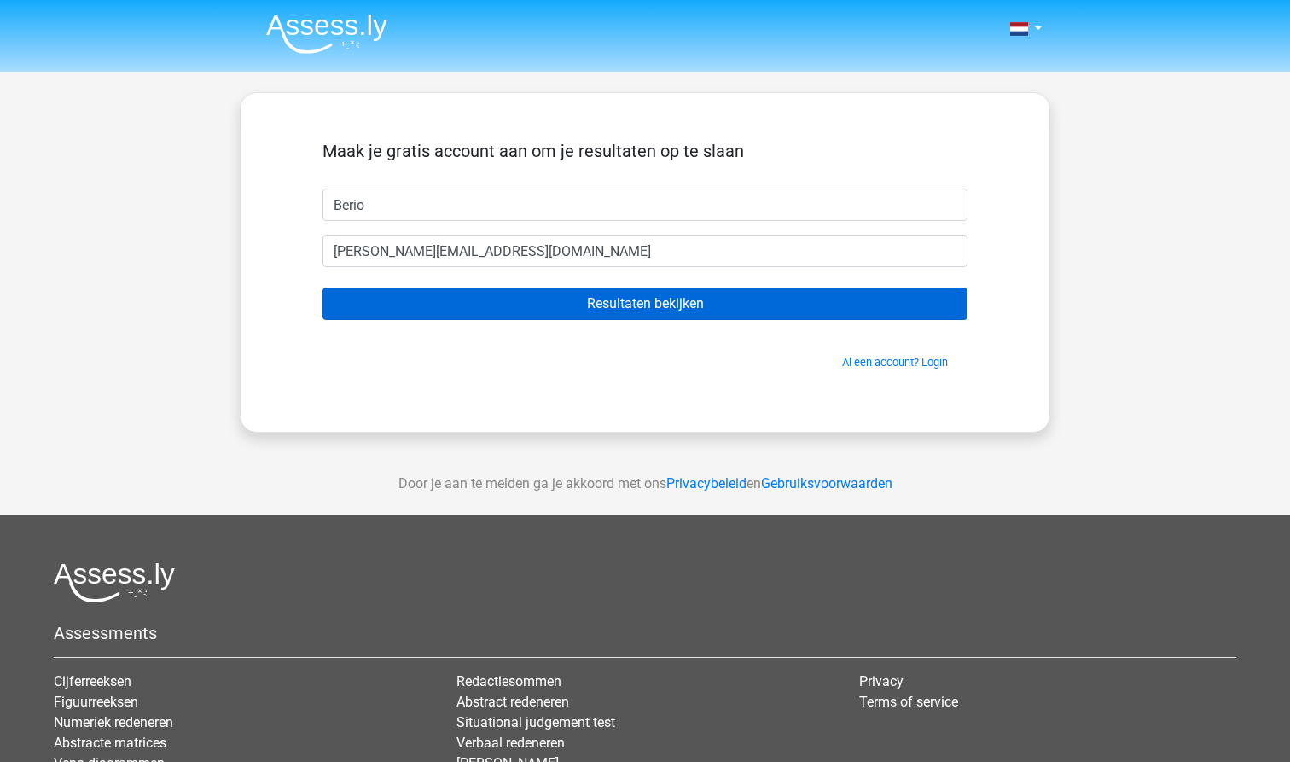
click at [645, 311] on input "Resultaten bekijken" at bounding box center [645, 304] width 645 height 32
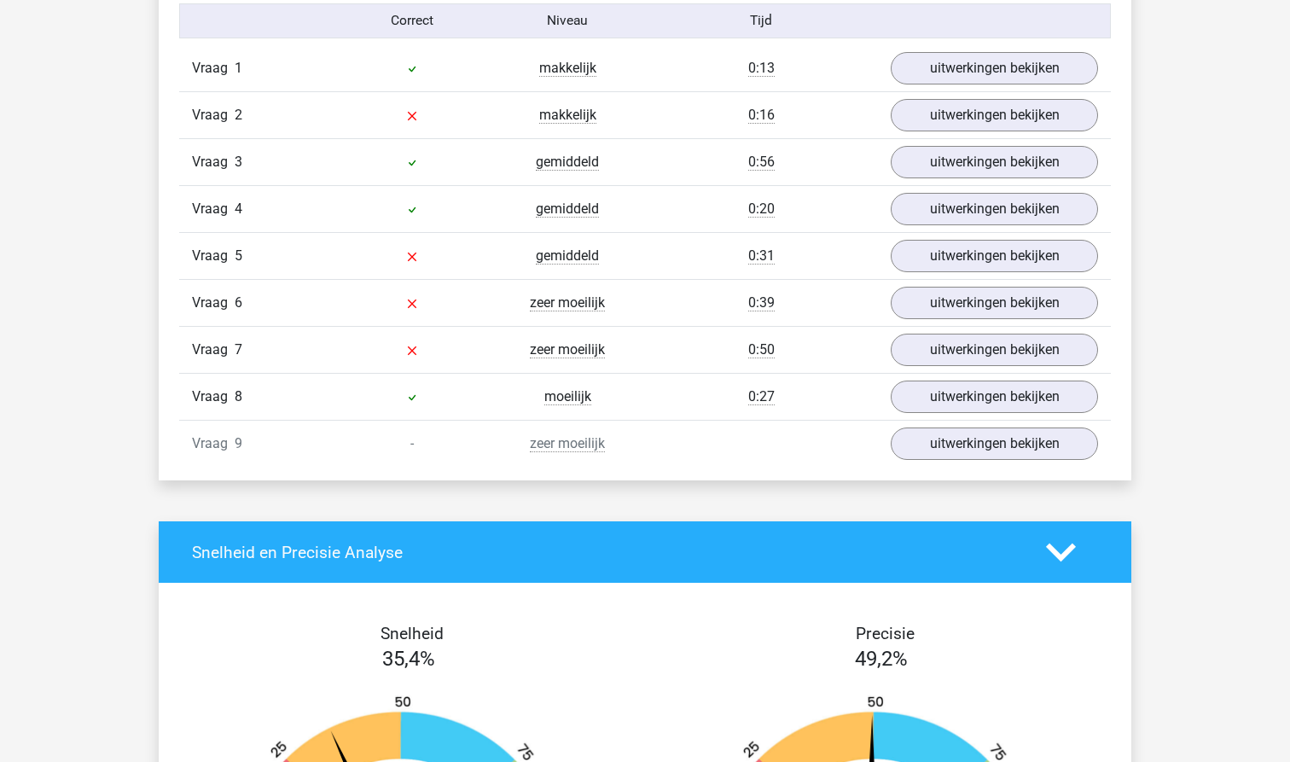
scroll to position [1900, 0]
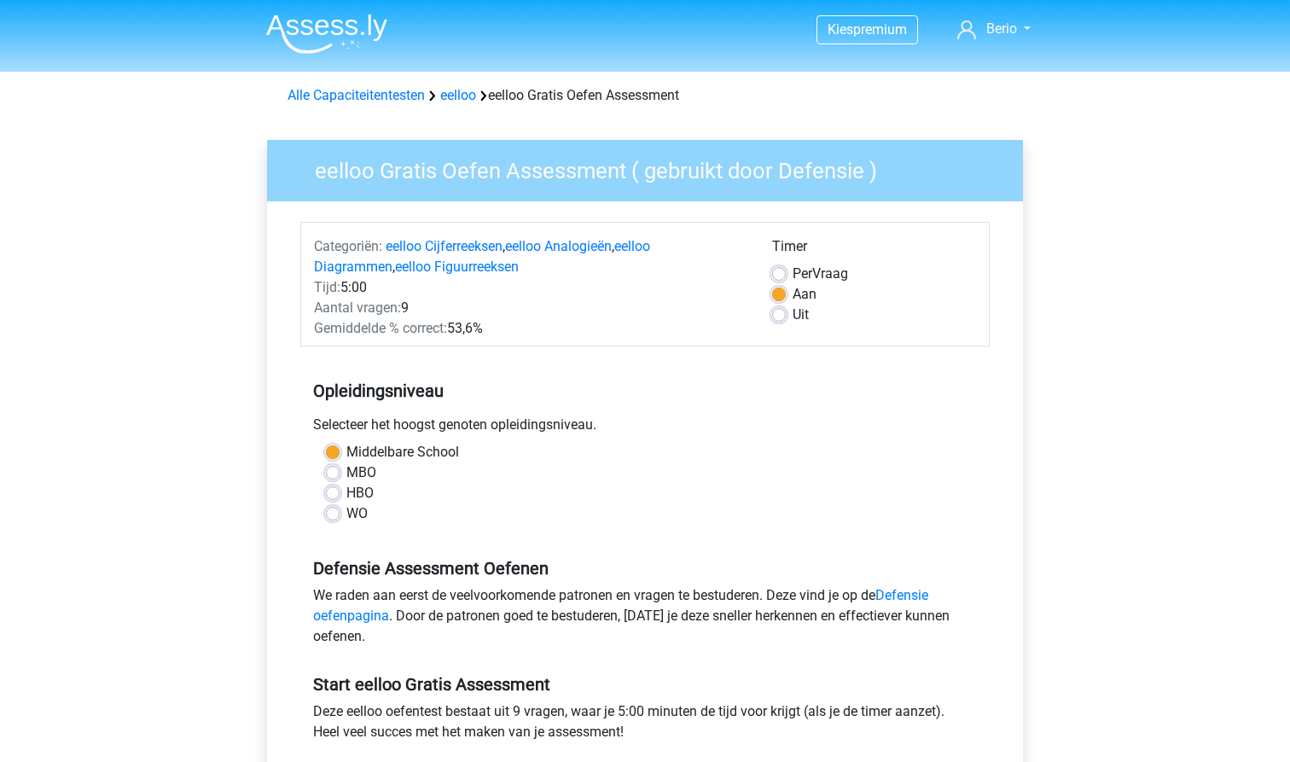
scroll to position [132, 0]
